Goal: Information Seeking & Learning: Learn about a topic

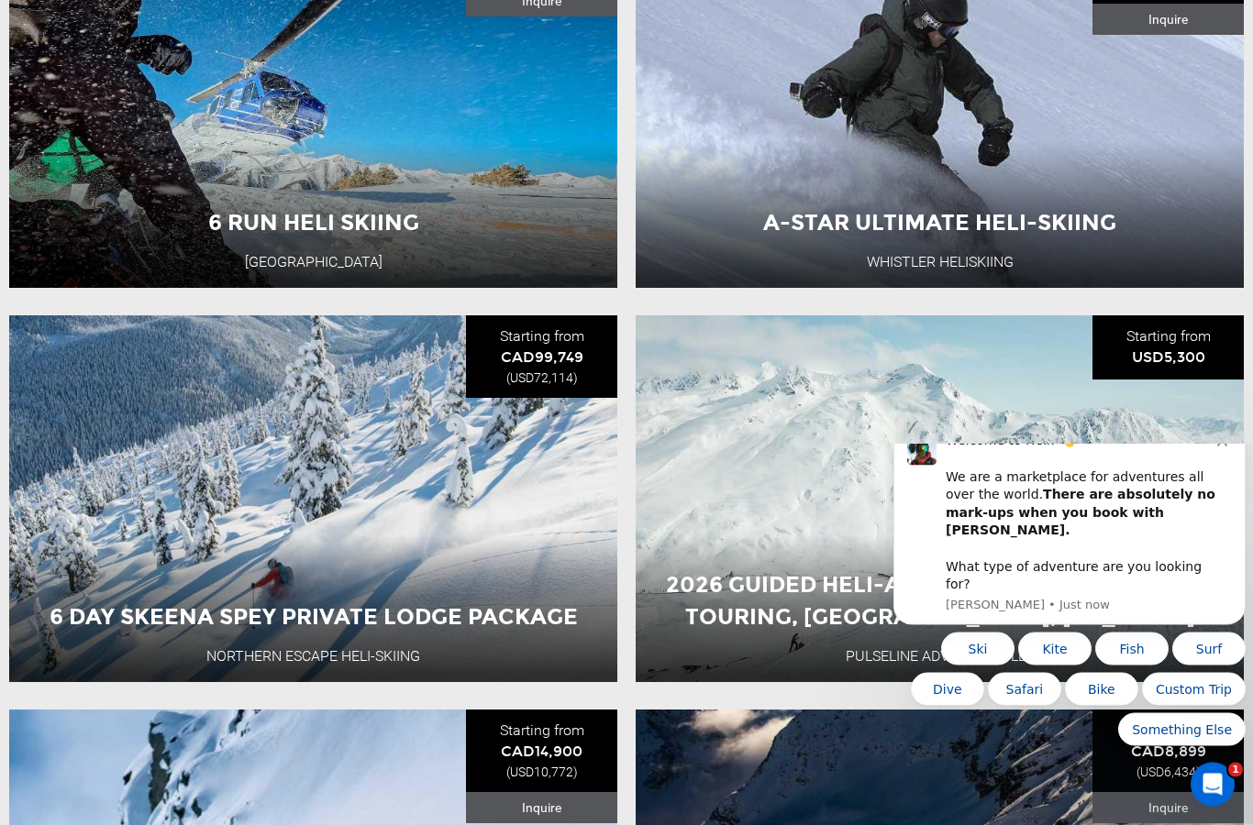
scroll to position [952, 0]
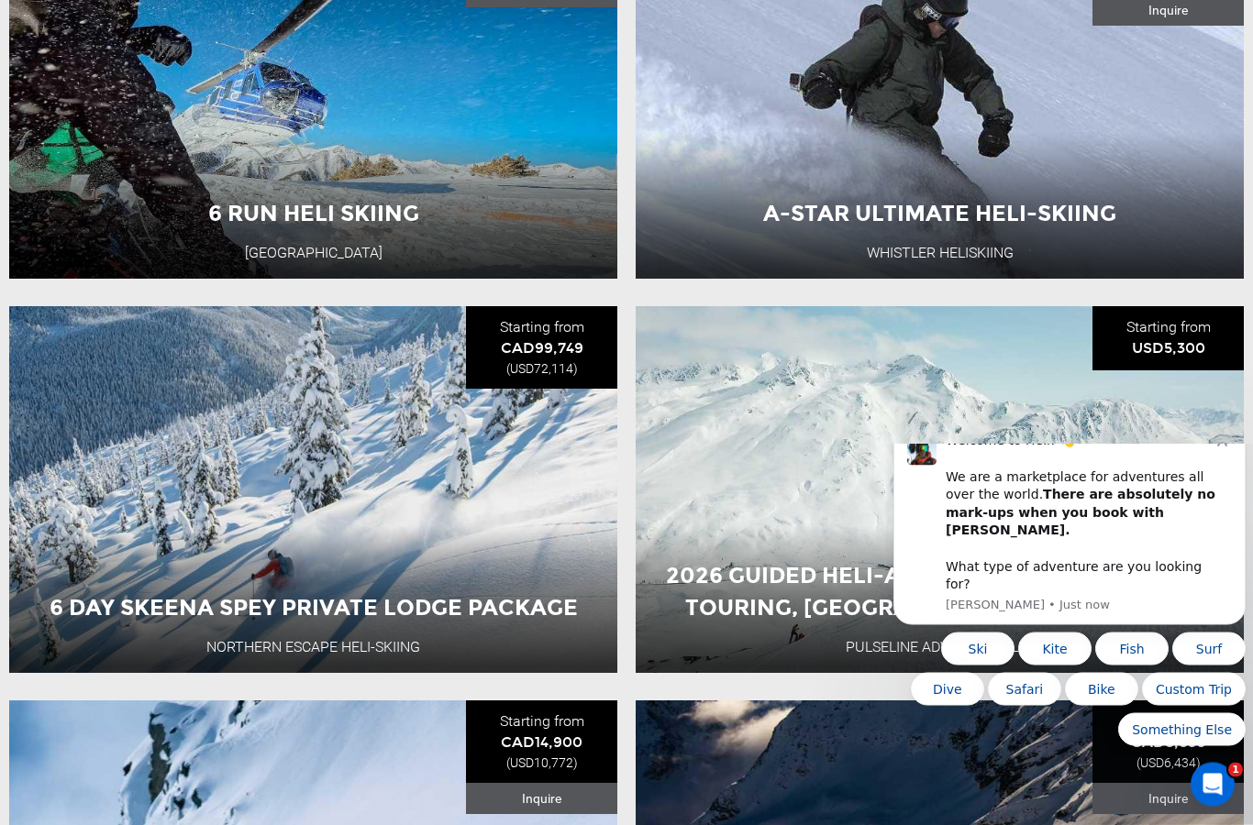
click at [1221, 446] on icon "Dismiss notification" at bounding box center [1222, 441] width 10 height 10
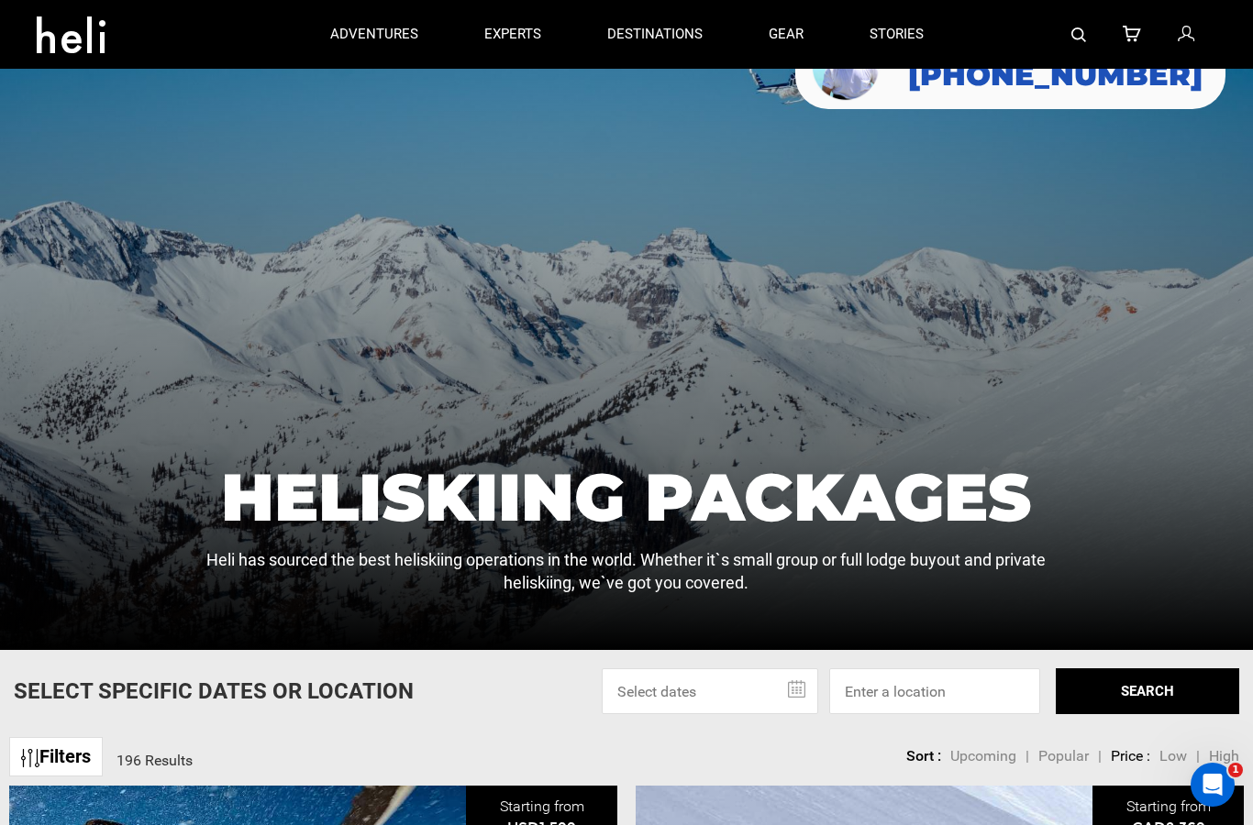
scroll to position [0, 0]
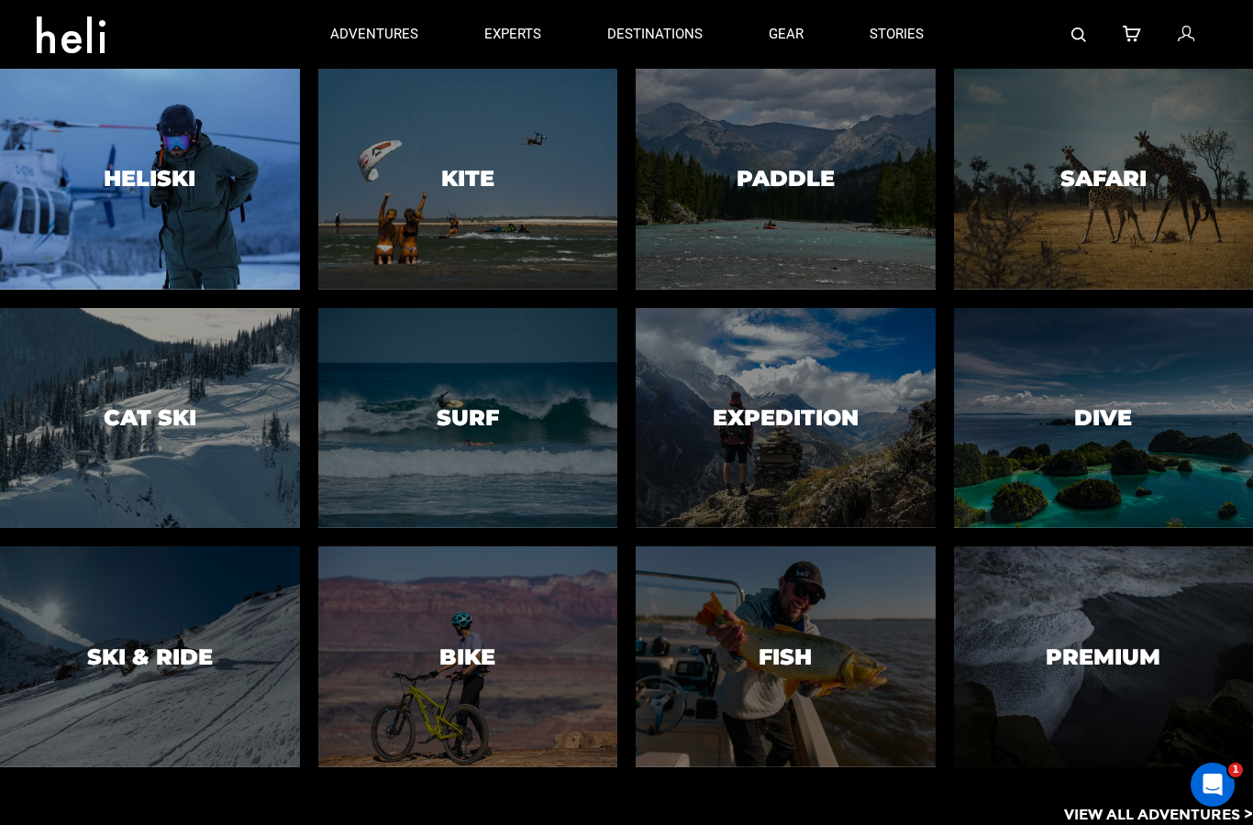
click at [160, 214] on div at bounding box center [149, 180] width 305 height 226
click at [167, 214] on div at bounding box center [149, 180] width 305 height 226
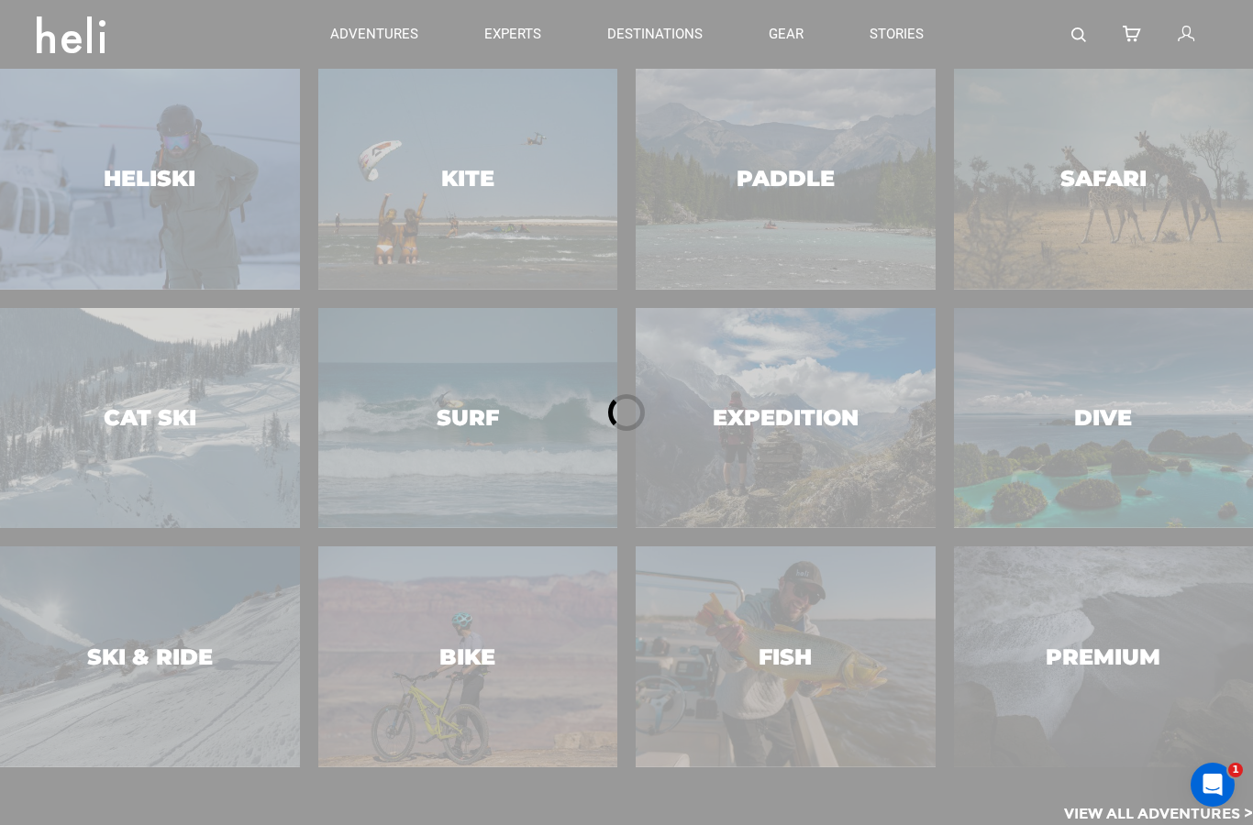
click at [155, 177] on div at bounding box center [626, 412] width 1253 height 825
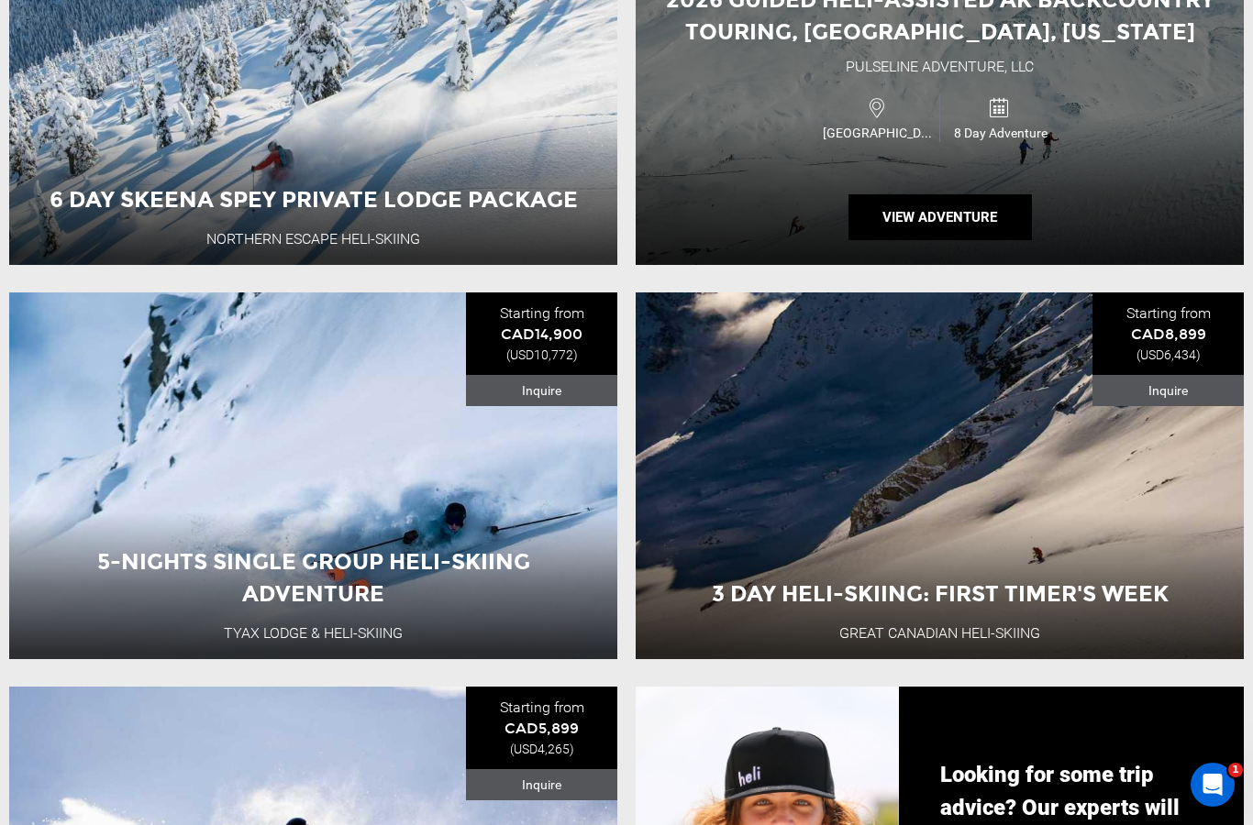
scroll to position [1338, 0]
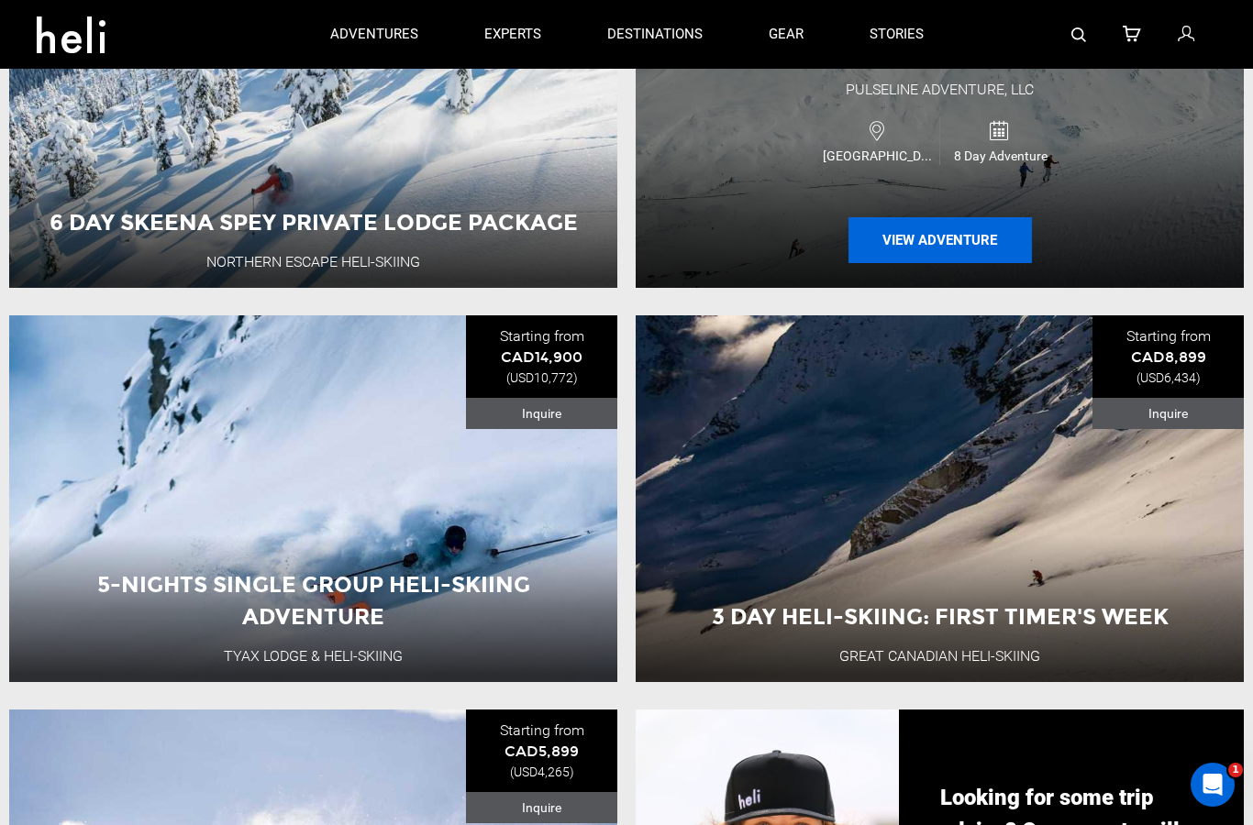
click at [934, 263] on button "View Adventure" at bounding box center [939, 240] width 183 height 46
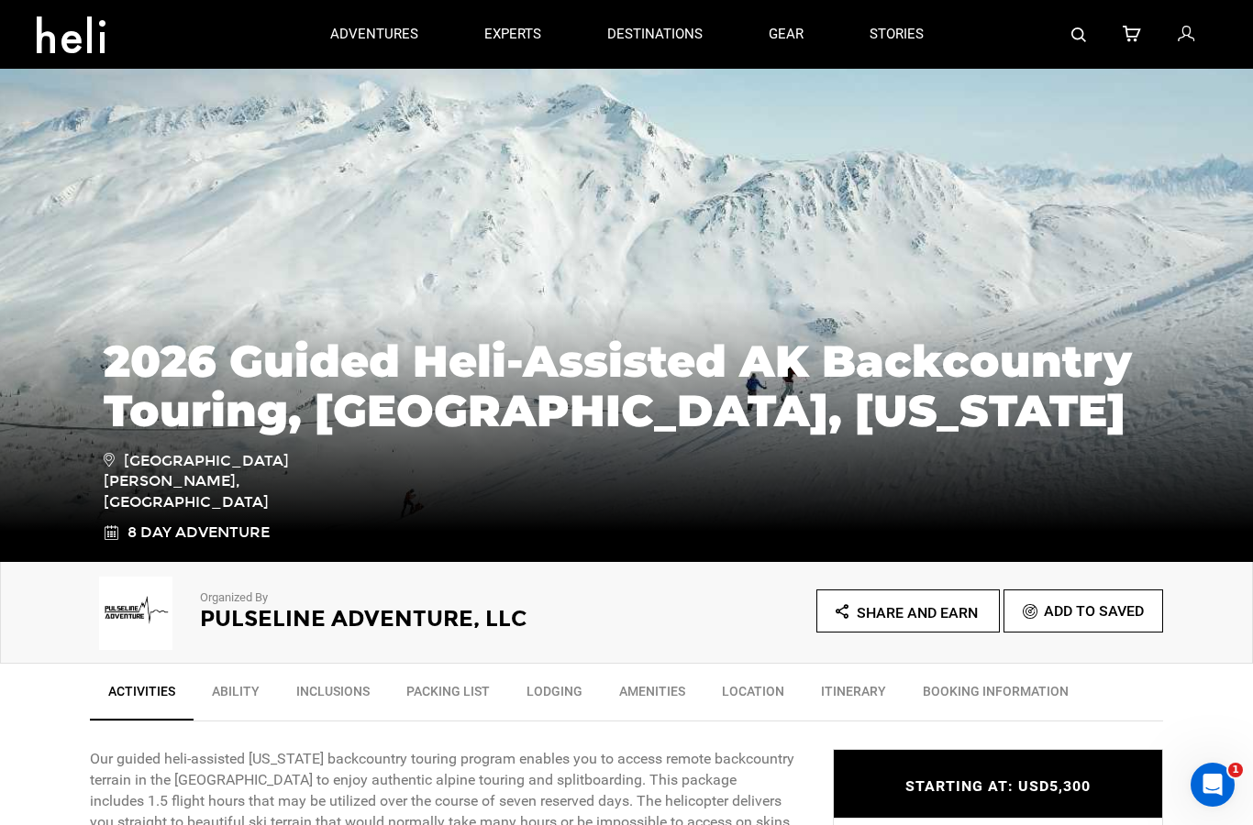
scroll to position [52, 0]
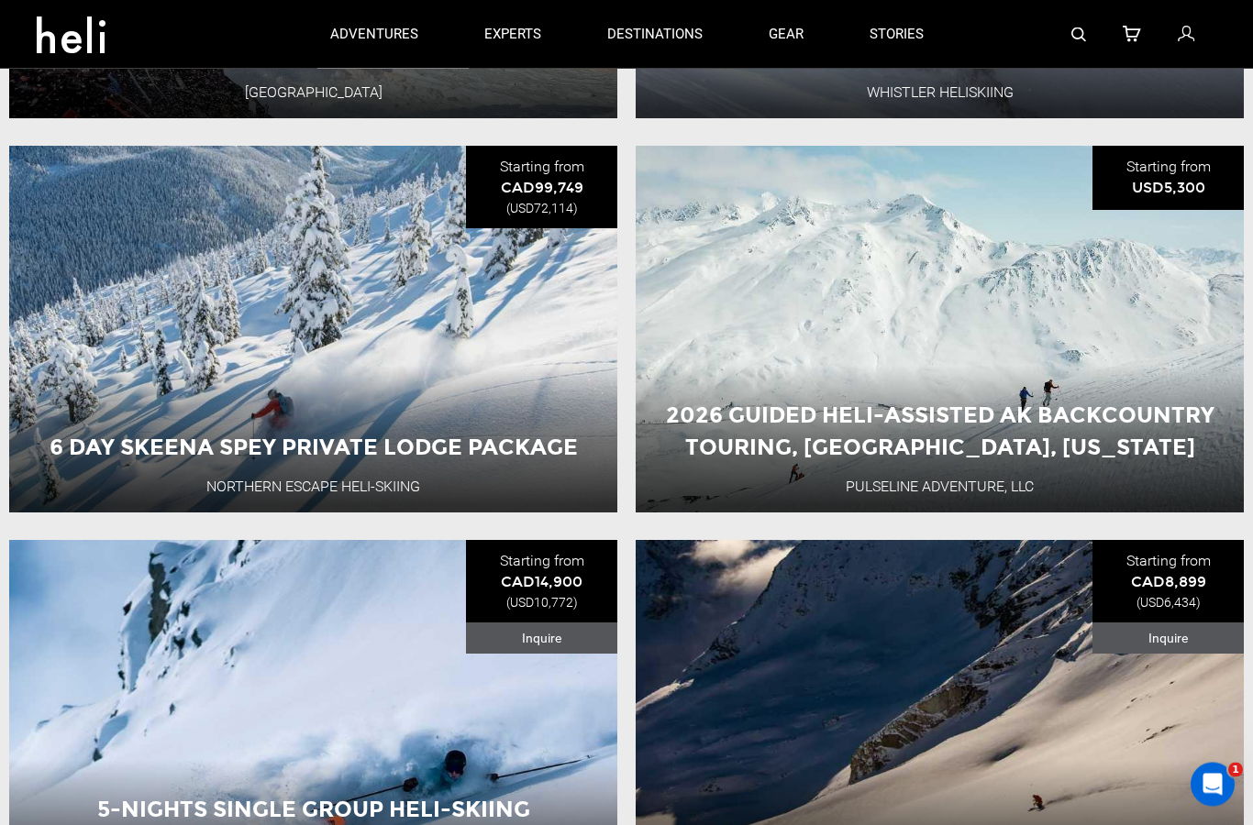
scroll to position [1112, 0]
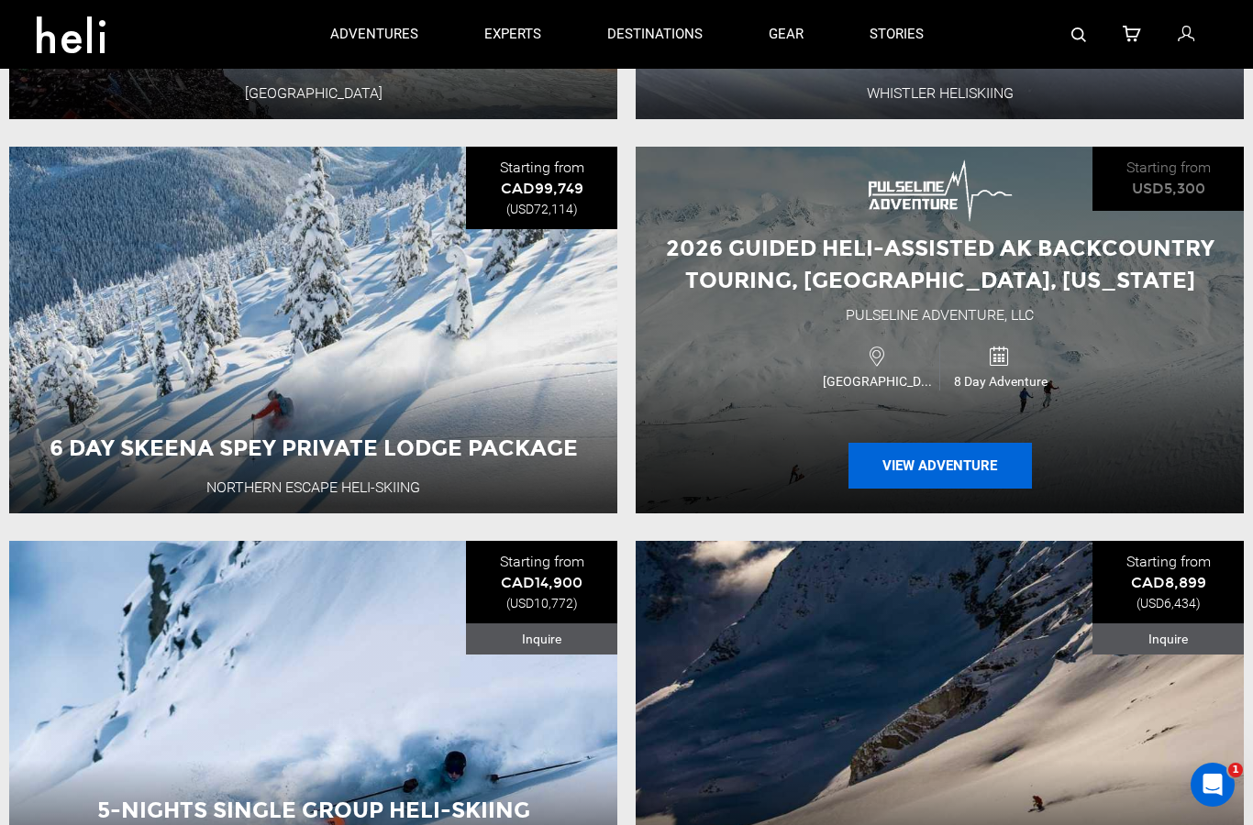
click at [953, 489] on button "View Adventure" at bounding box center [939, 466] width 183 height 46
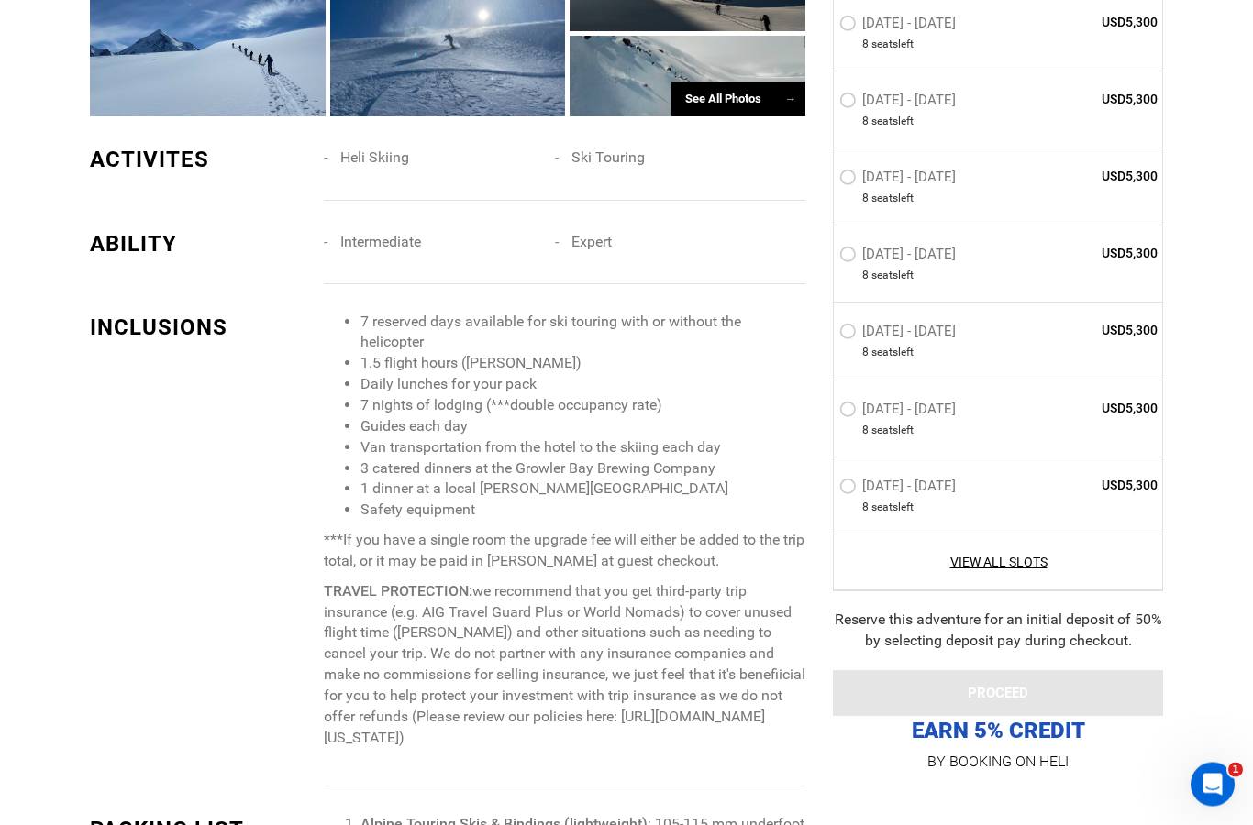
scroll to position [1901, 0]
